Goal: Find contact information: Find contact information

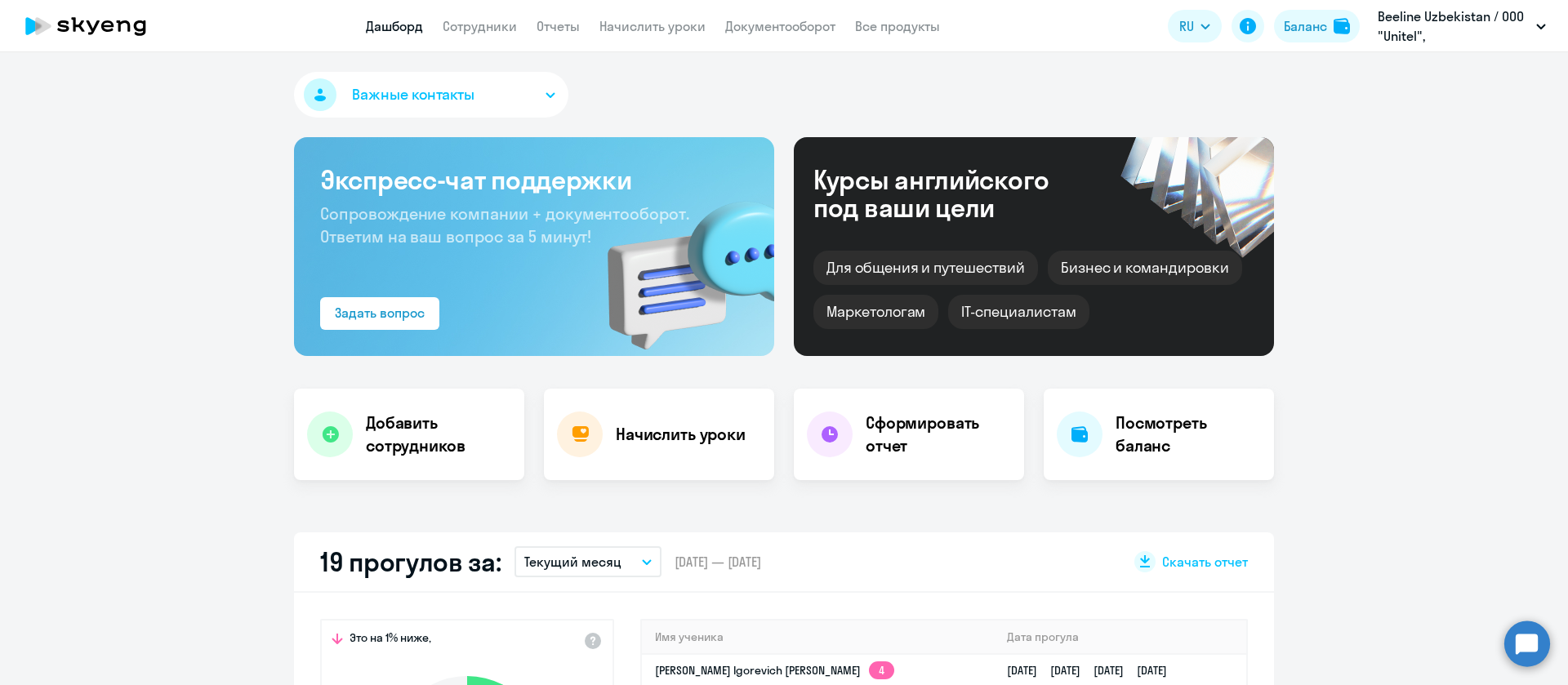
select select "30"
click at [507, 31] on link "Сотрудники" at bounding box center [480, 25] width 75 height 16
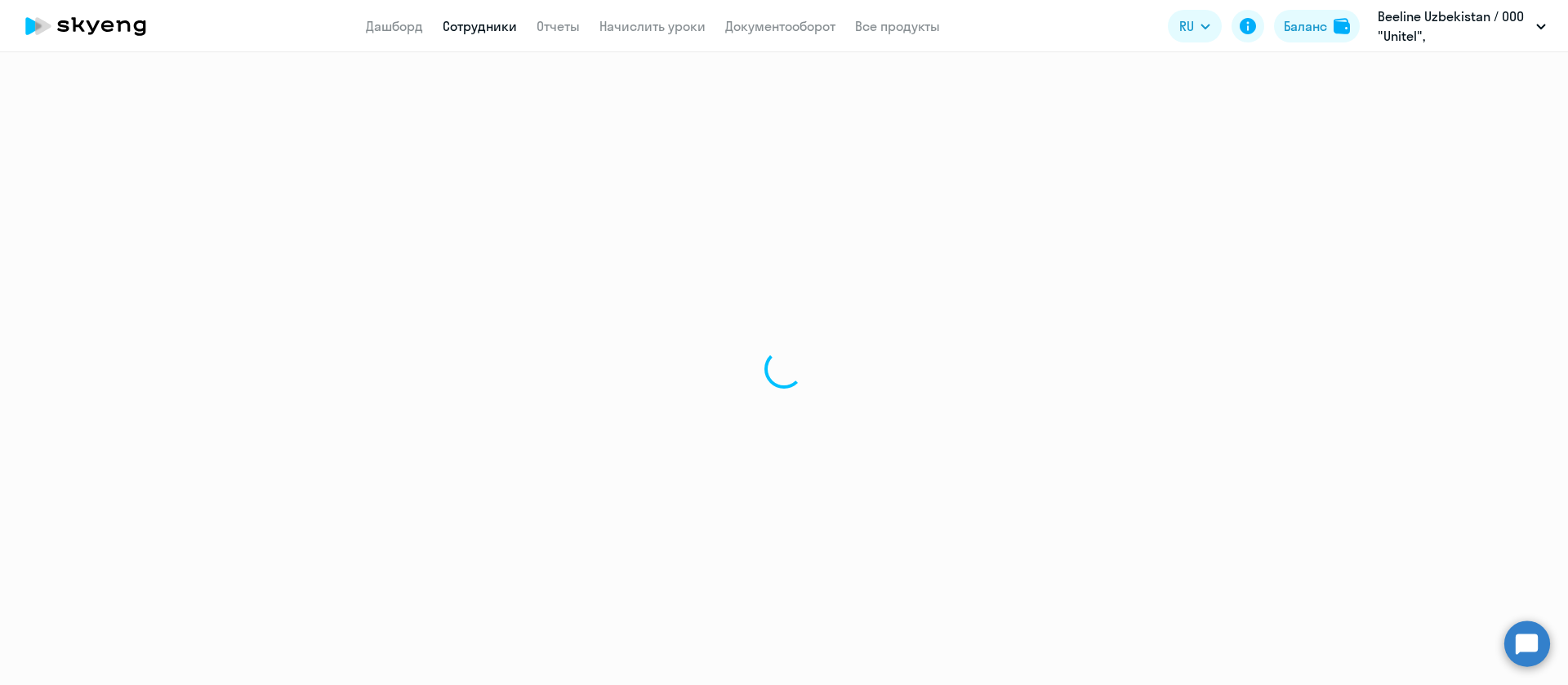
select select "30"
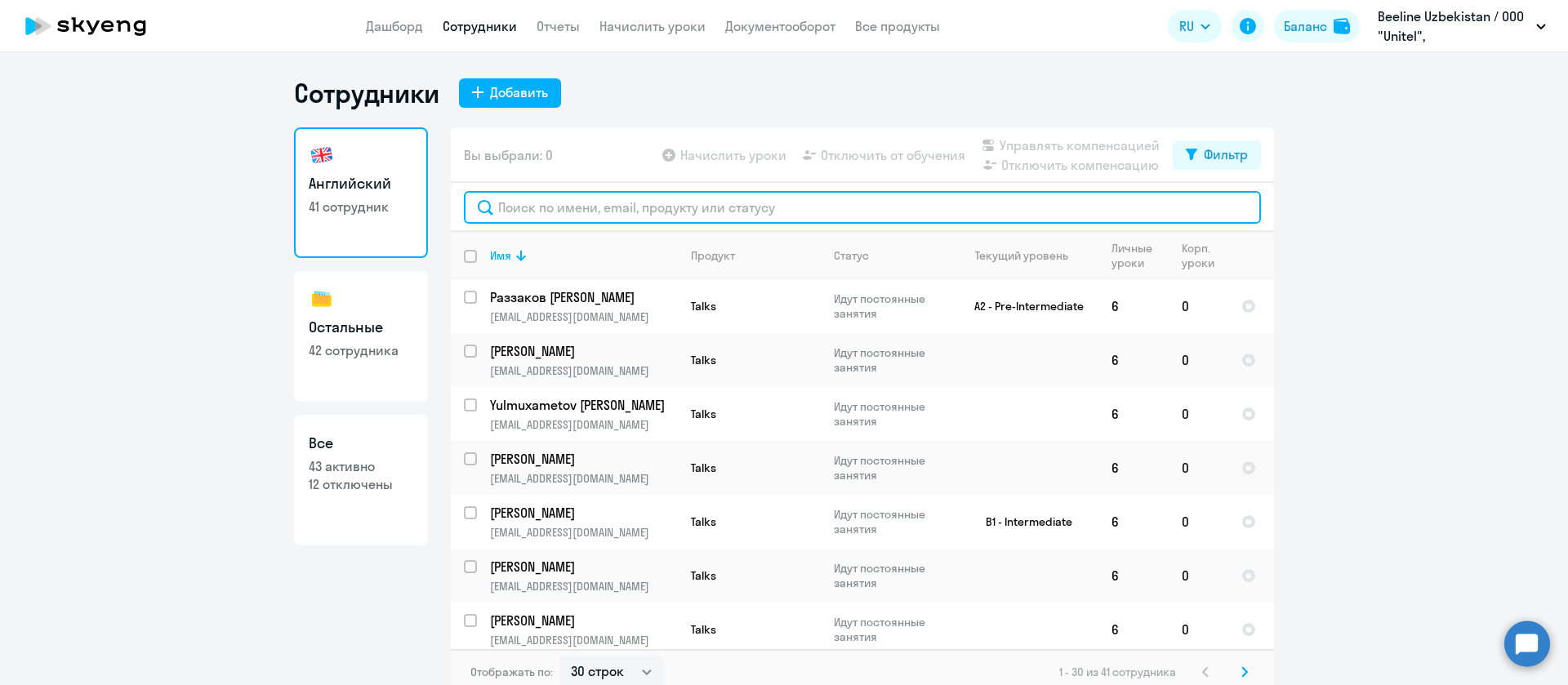
click at [739, 208] on input "text" at bounding box center [862, 207] width 797 height 33
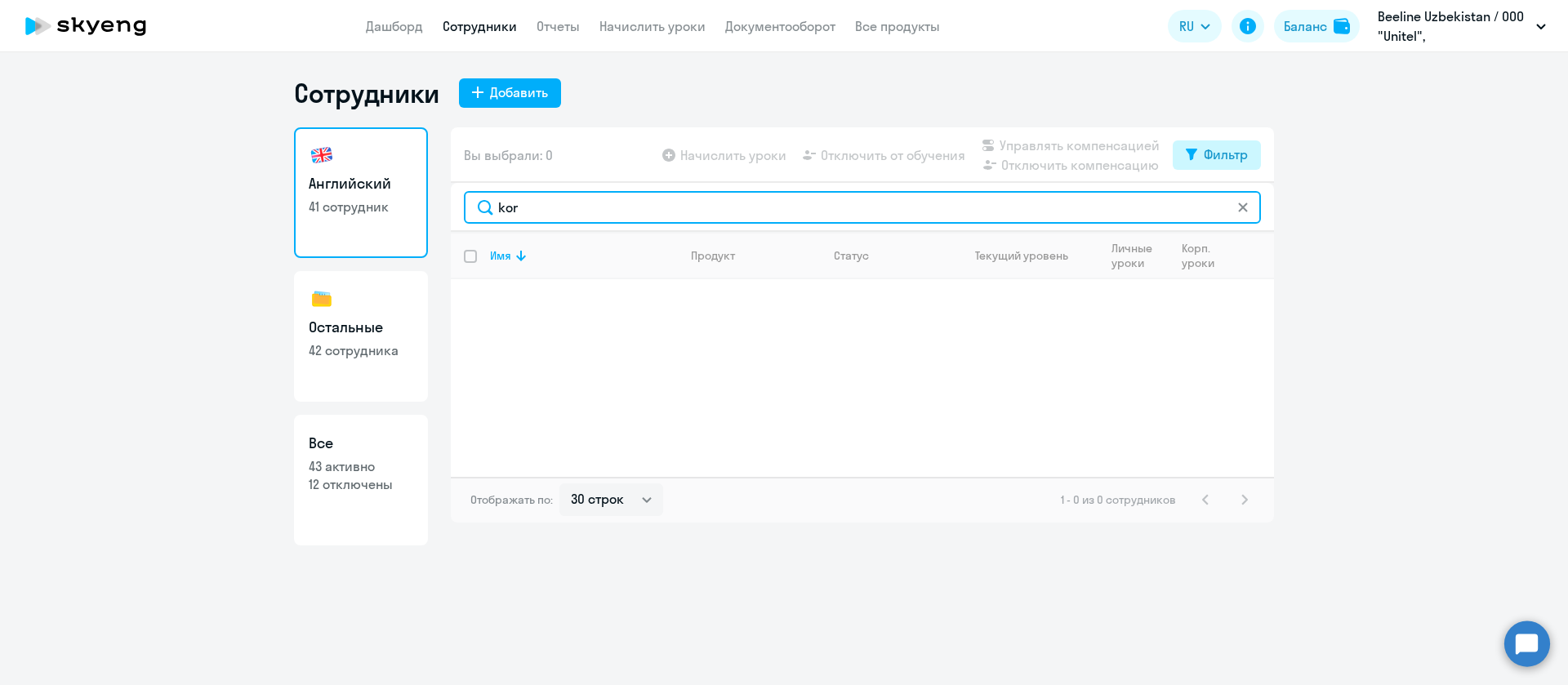
type input "kor"
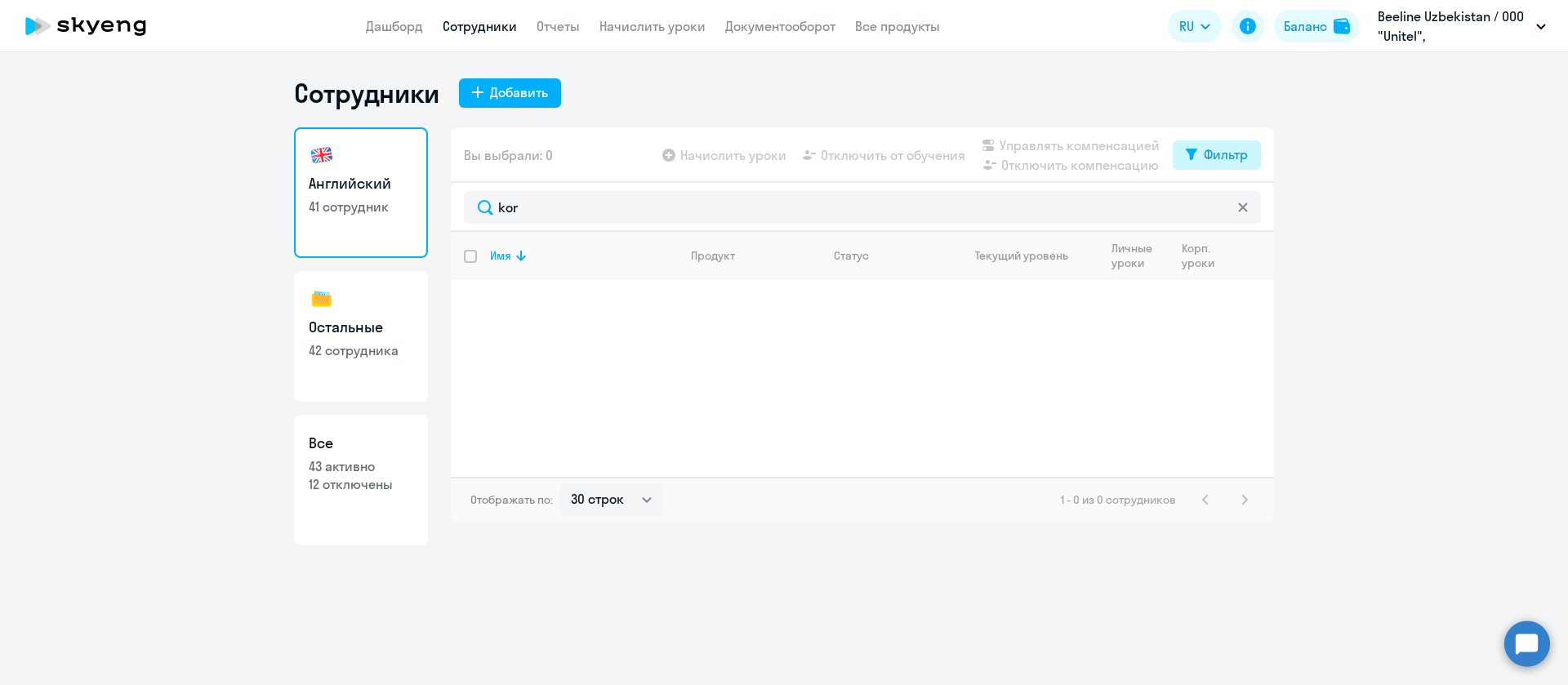
click at [1206, 165] on button "Фильтр" at bounding box center [1216, 154] width 88 height 29
click at [1233, 205] on span at bounding box center [1234, 208] width 28 height 16
click at [1221, 207] on input "checkbox" at bounding box center [1220, 207] width 1 height 1
checkbox input "true"
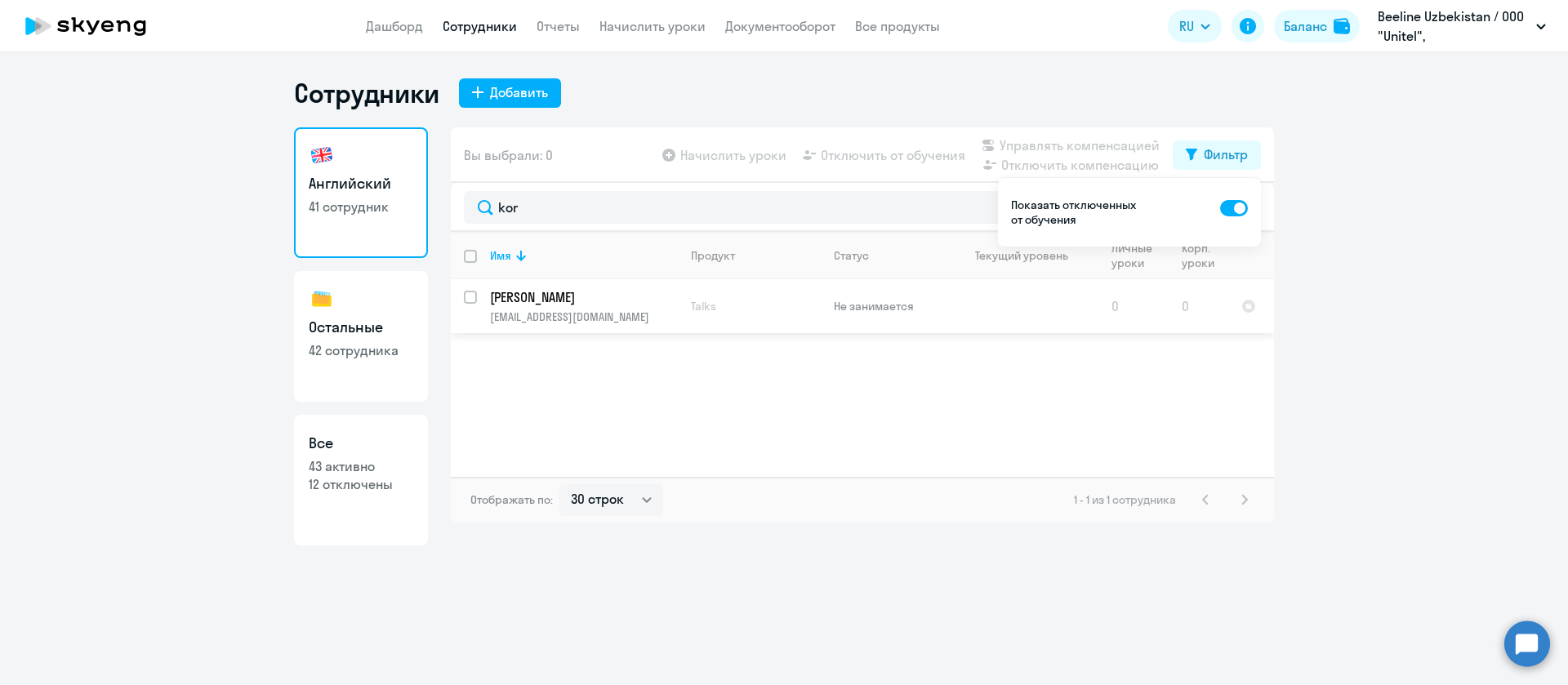
click at [605, 296] on p "[PERSON_NAME]" at bounding box center [582, 297] width 185 height 18
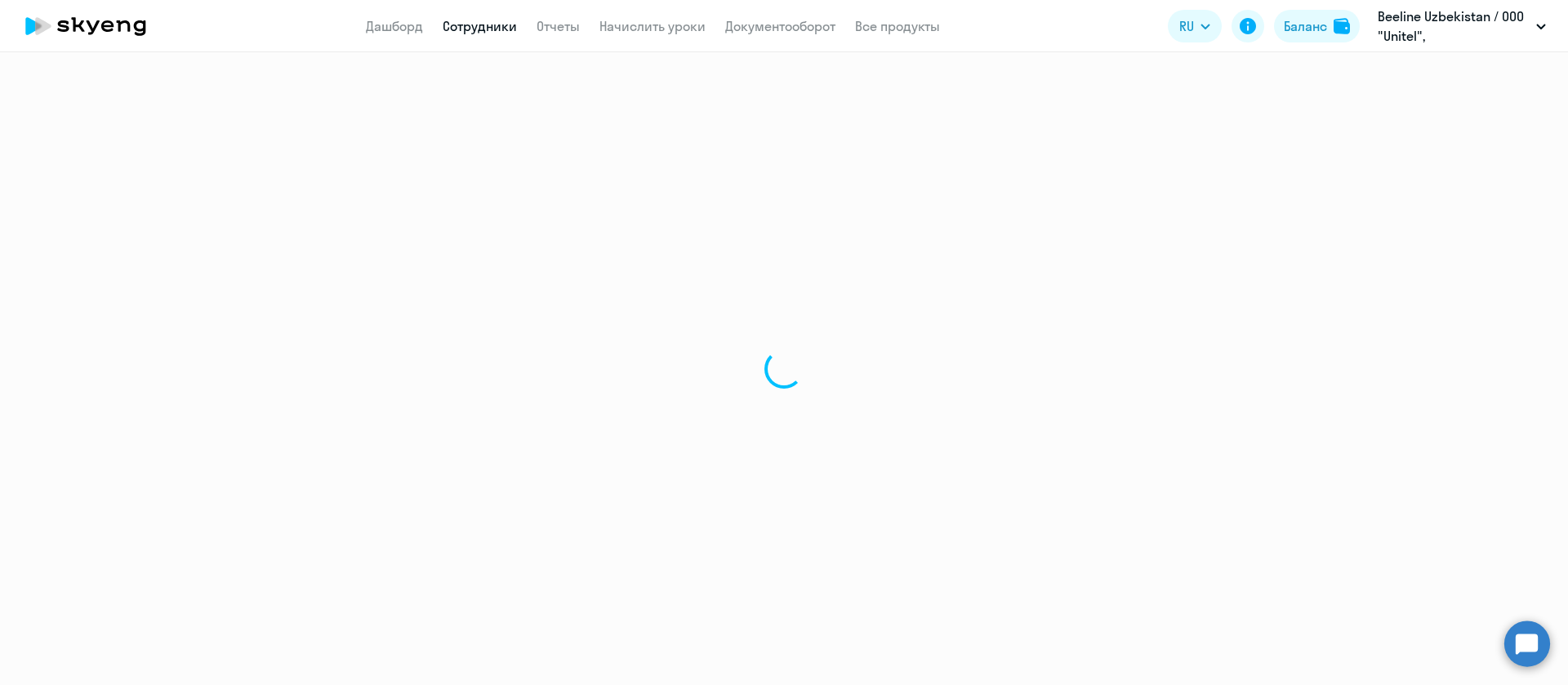
select select "english"
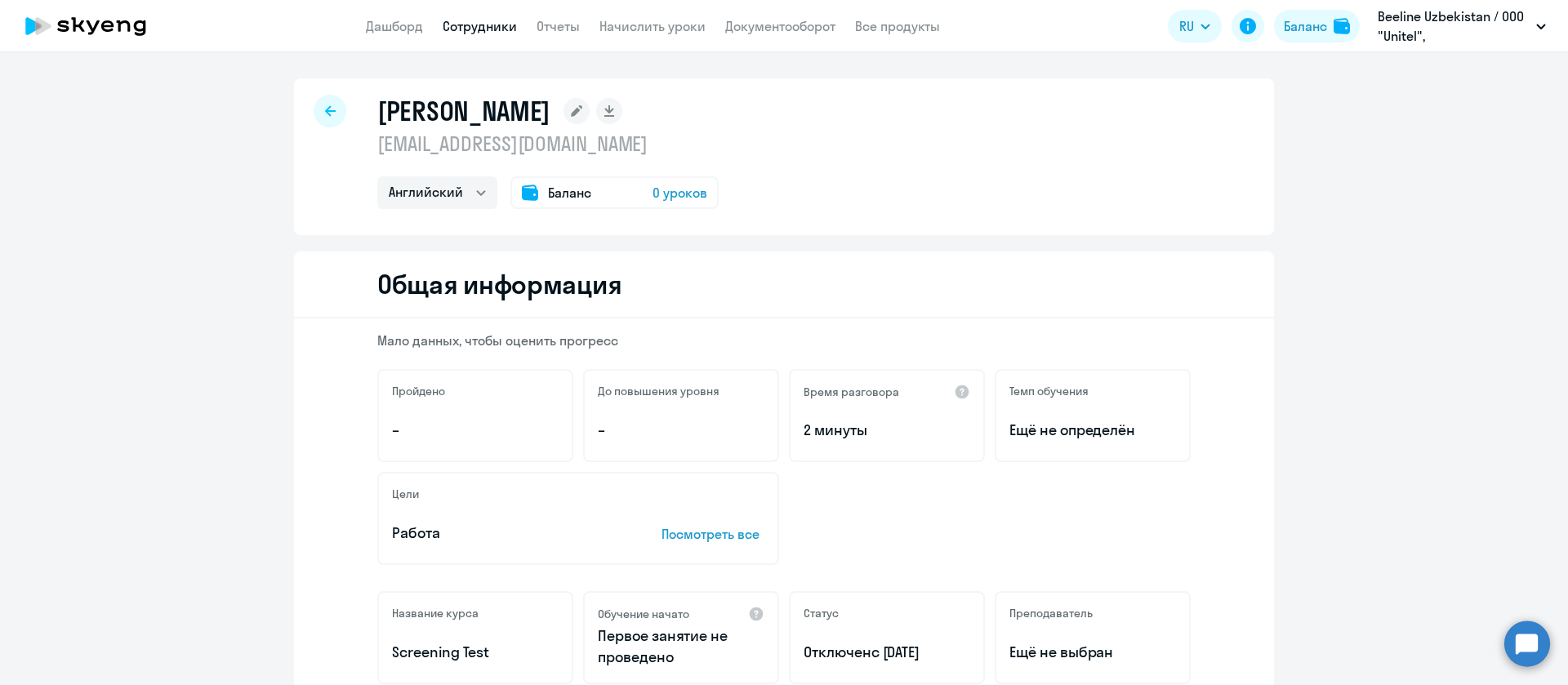
click at [480, 143] on p "[EMAIL_ADDRESS][DOMAIN_NAME]" at bounding box center [548, 143] width 341 height 26
copy p "[EMAIL_ADDRESS][DOMAIN_NAME]"
click at [332, 106] on div at bounding box center [330, 111] width 33 height 33
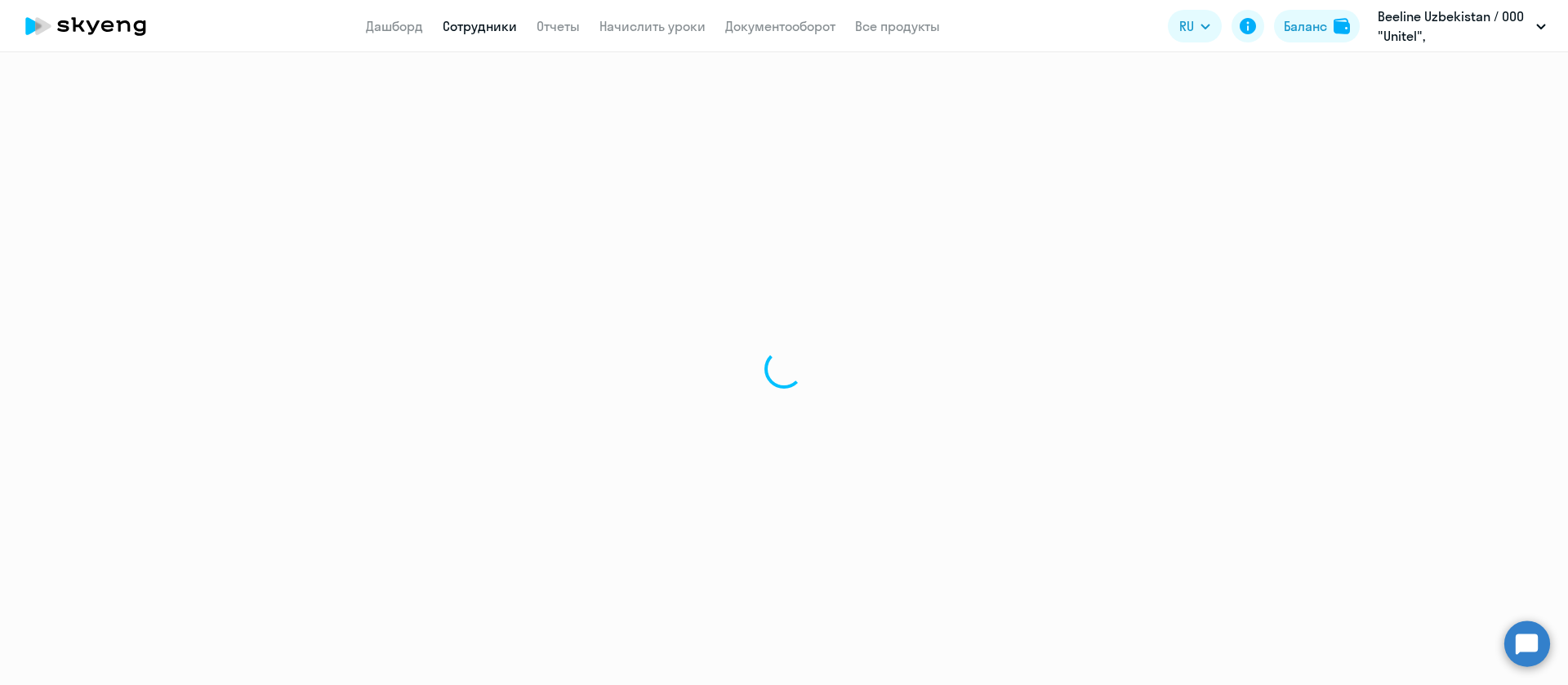
select select "30"
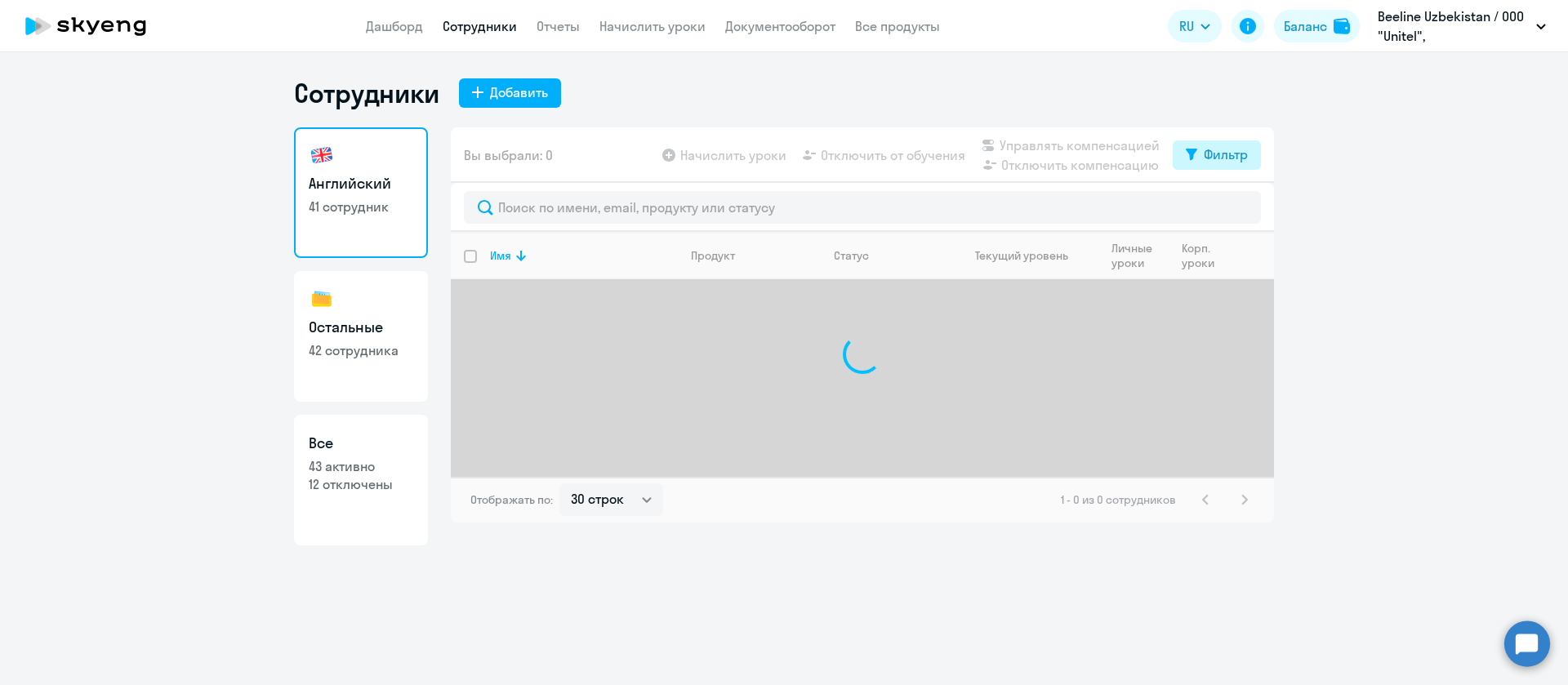
click at [1209, 159] on div "Фильтр" at bounding box center [1226, 153] width 44 height 19
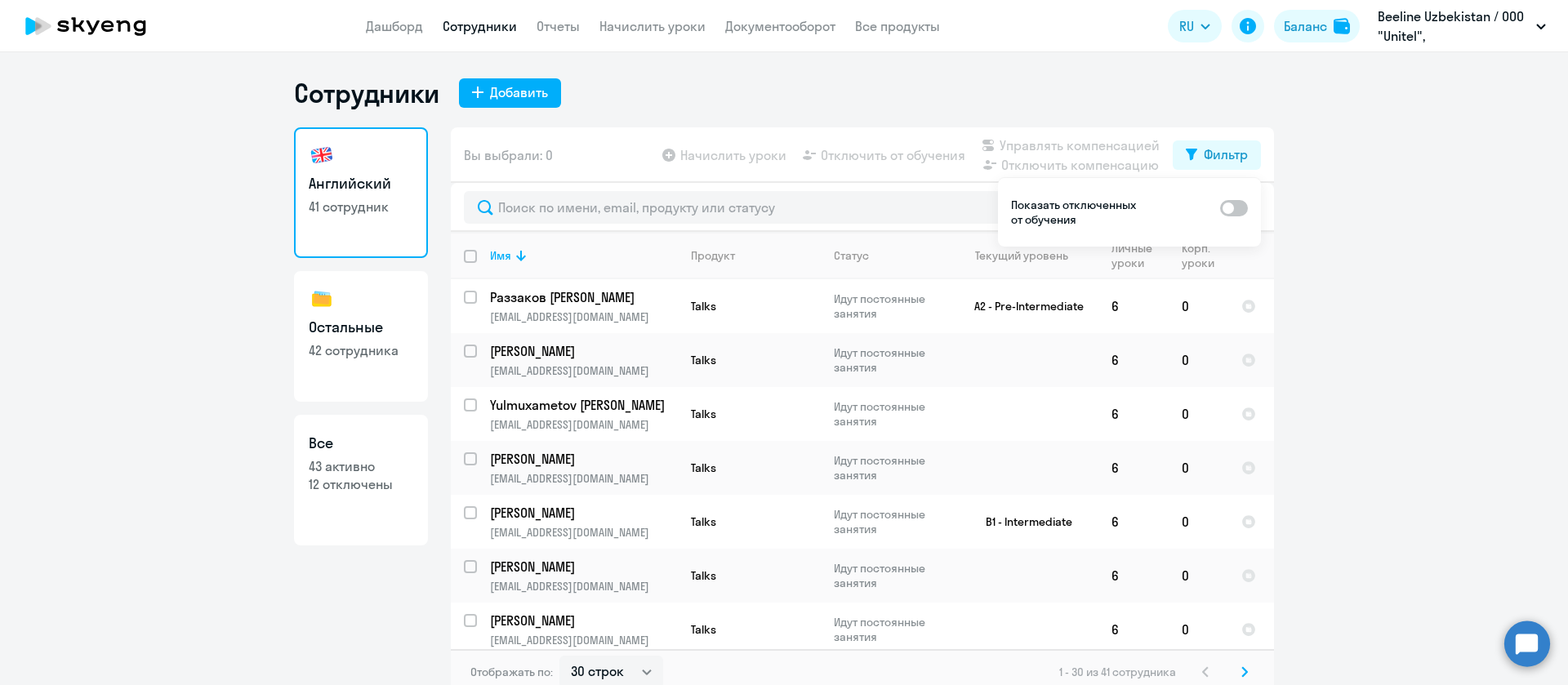
click at [1227, 207] on span at bounding box center [1234, 208] width 28 height 16
click at [1221, 207] on input "checkbox" at bounding box center [1220, 207] width 1 height 1
checkbox input "true"
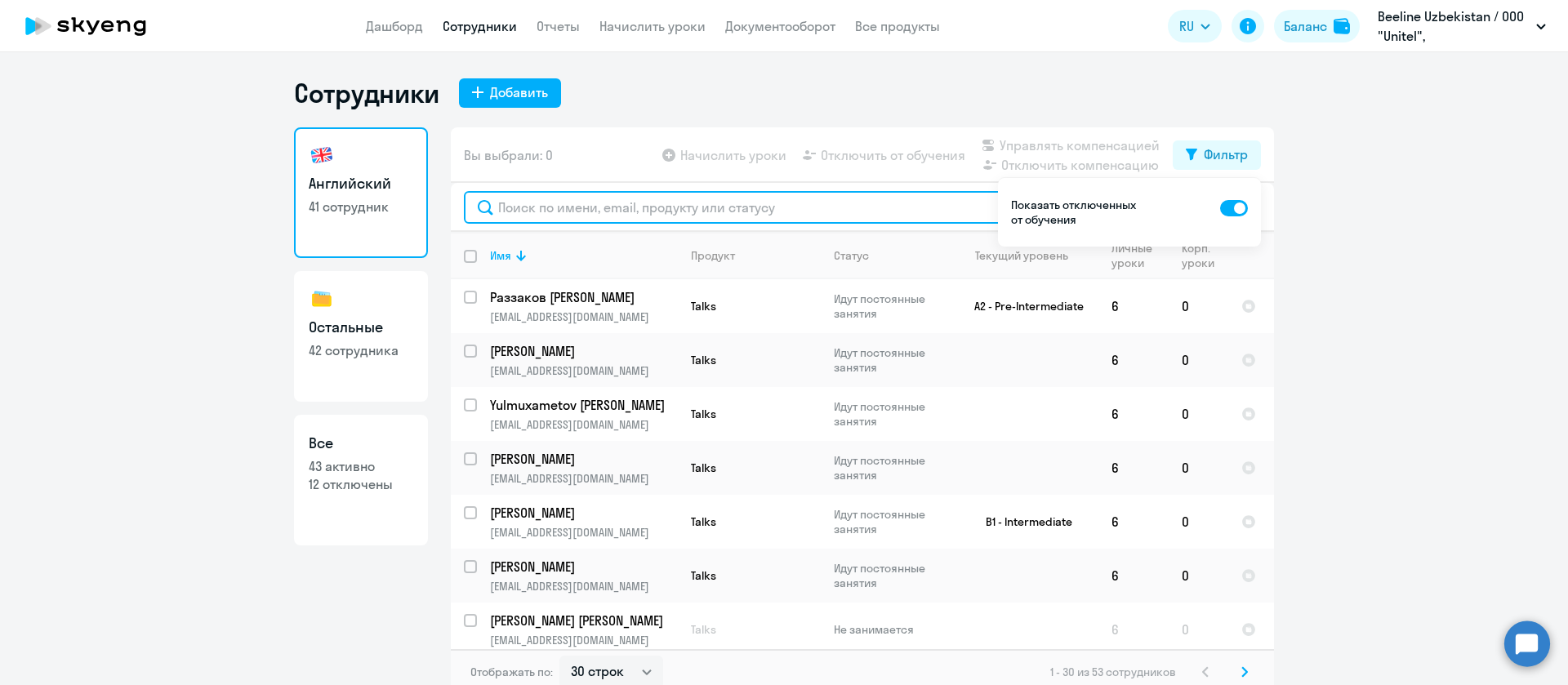
click at [684, 211] on input "text" at bounding box center [862, 207] width 797 height 33
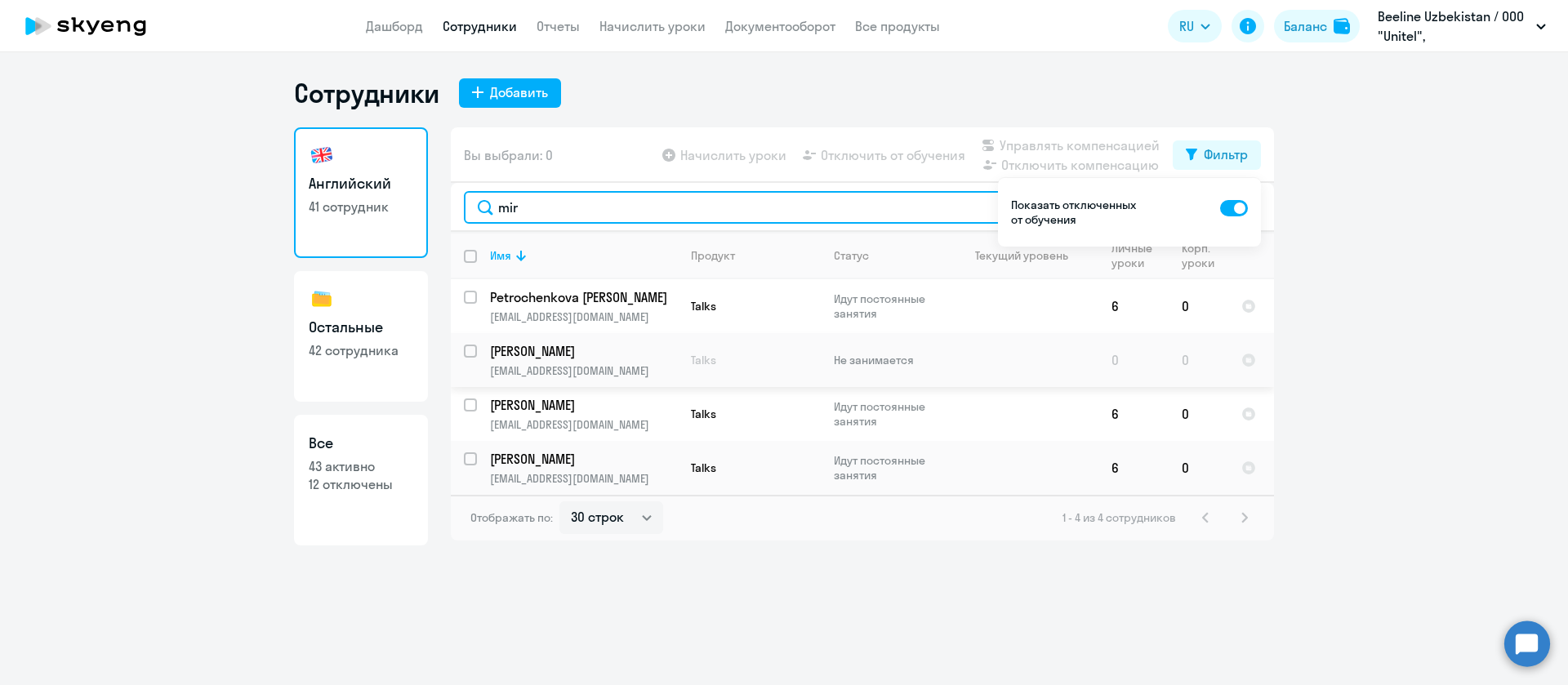
type input "mir"
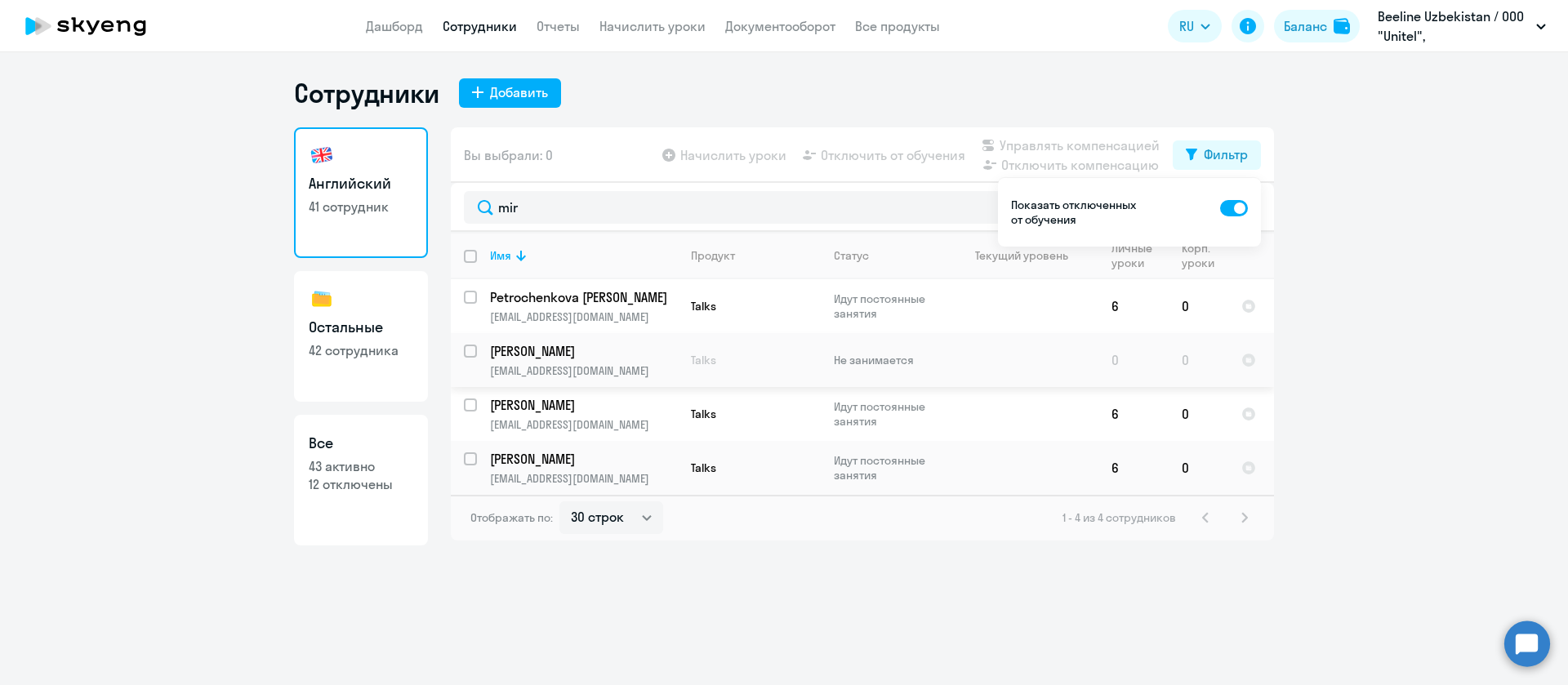
click at [611, 355] on p "[PERSON_NAME]" at bounding box center [582, 350] width 185 height 18
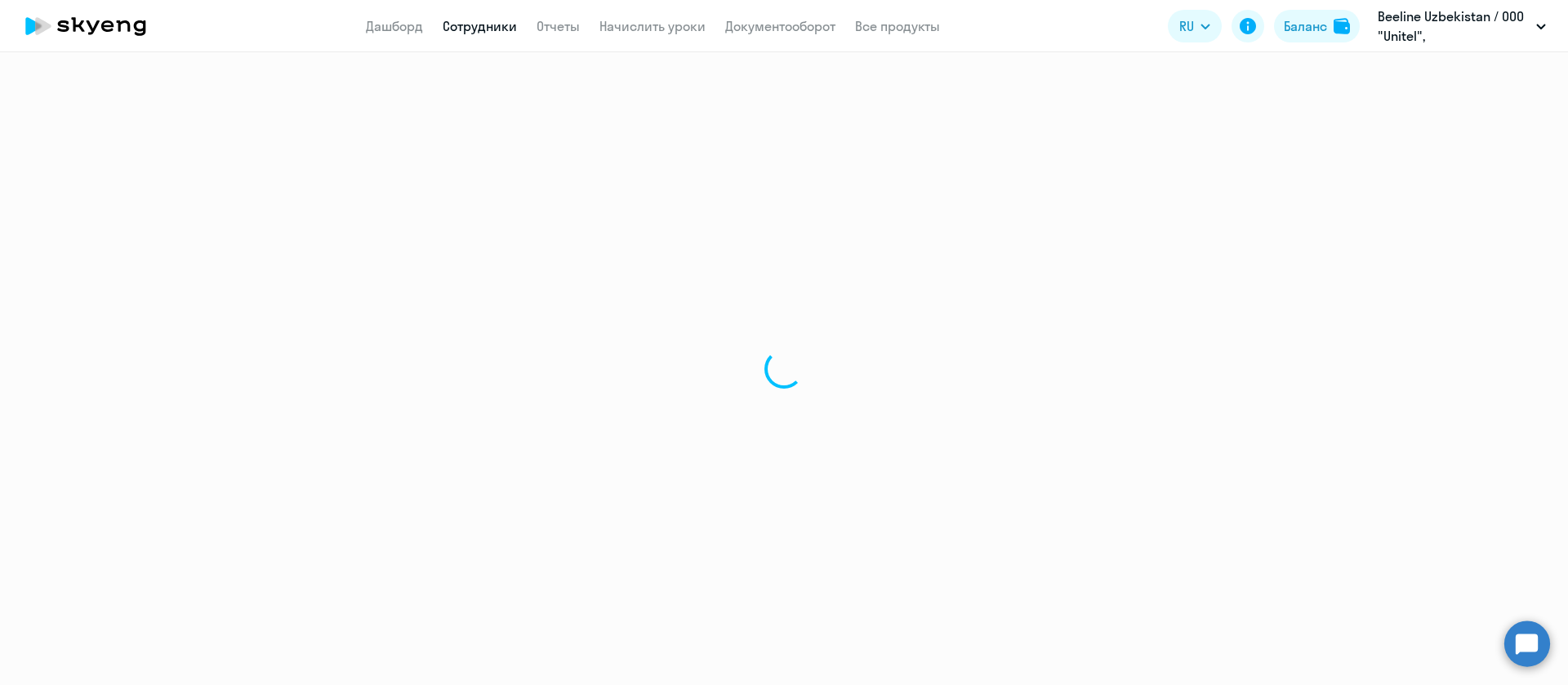
select select "english"
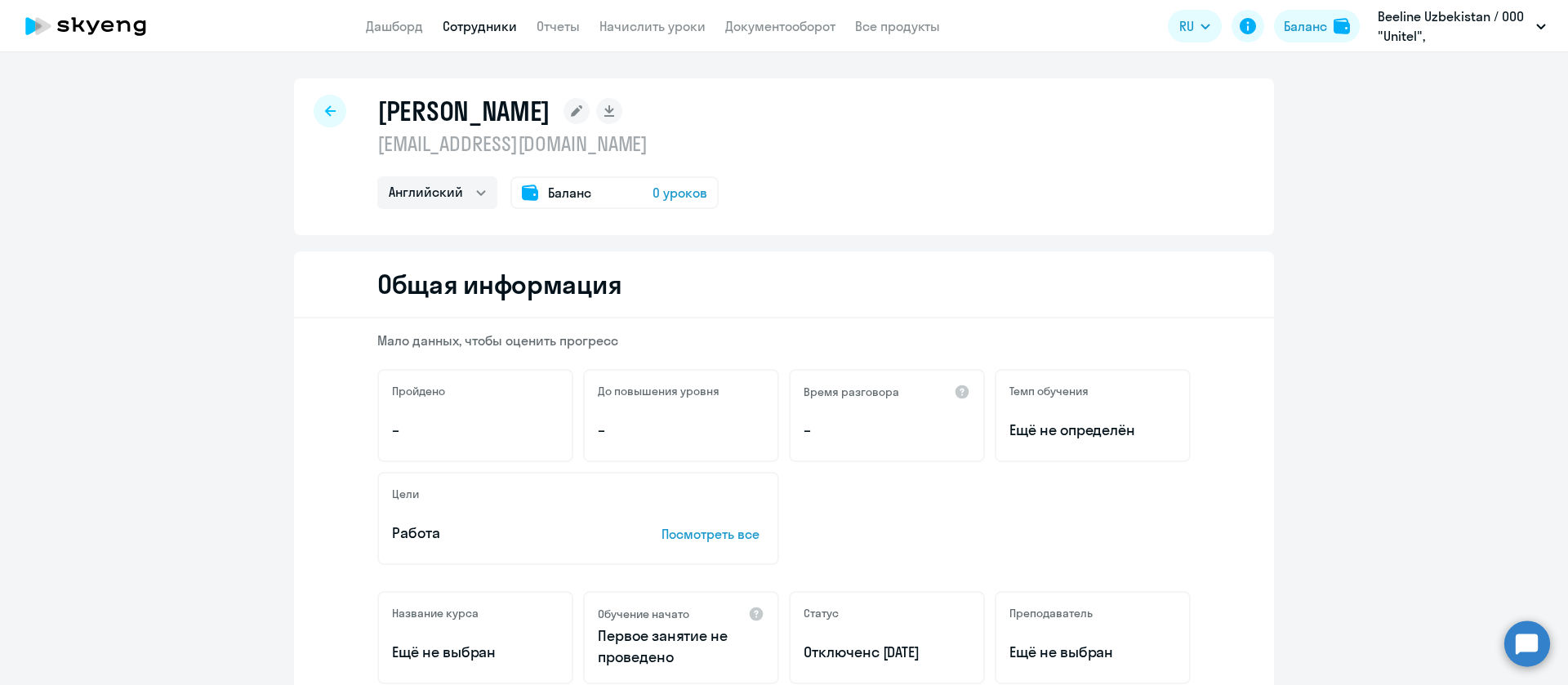
click at [494, 149] on p "[EMAIL_ADDRESS][DOMAIN_NAME]" at bounding box center [548, 143] width 341 height 26
click at [556, 148] on p "[EMAIL_ADDRESS][DOMAIN_NAME]" at bounding box center [548, 143] width 341 height 26
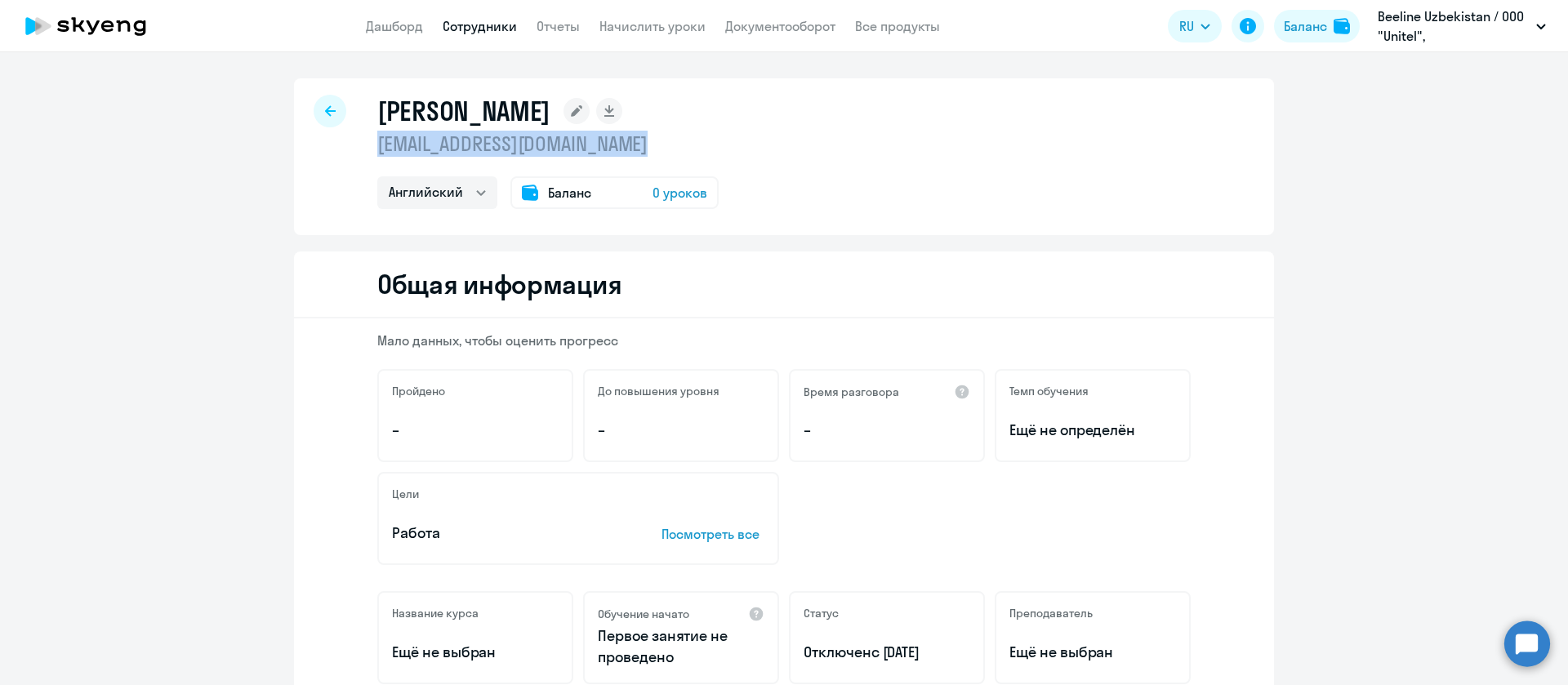
copy p "[EMAIL_ADDRESS][DOMAIN_NAME]"
